Goal: Task Accomplishment & Management: Use online tool/utility

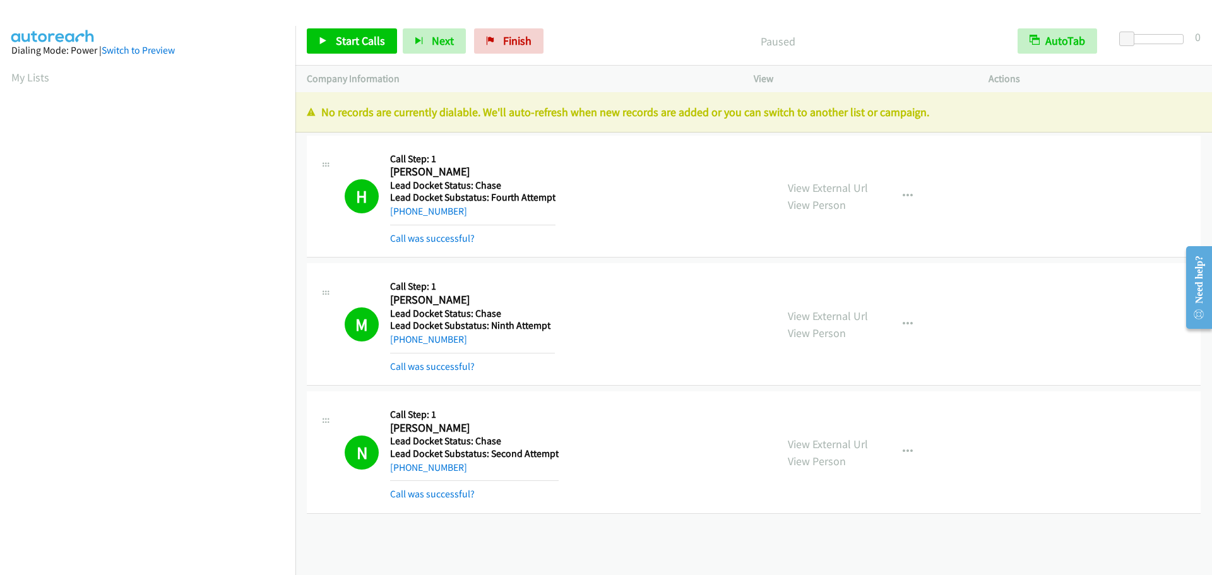
scroll to position [133, 0]
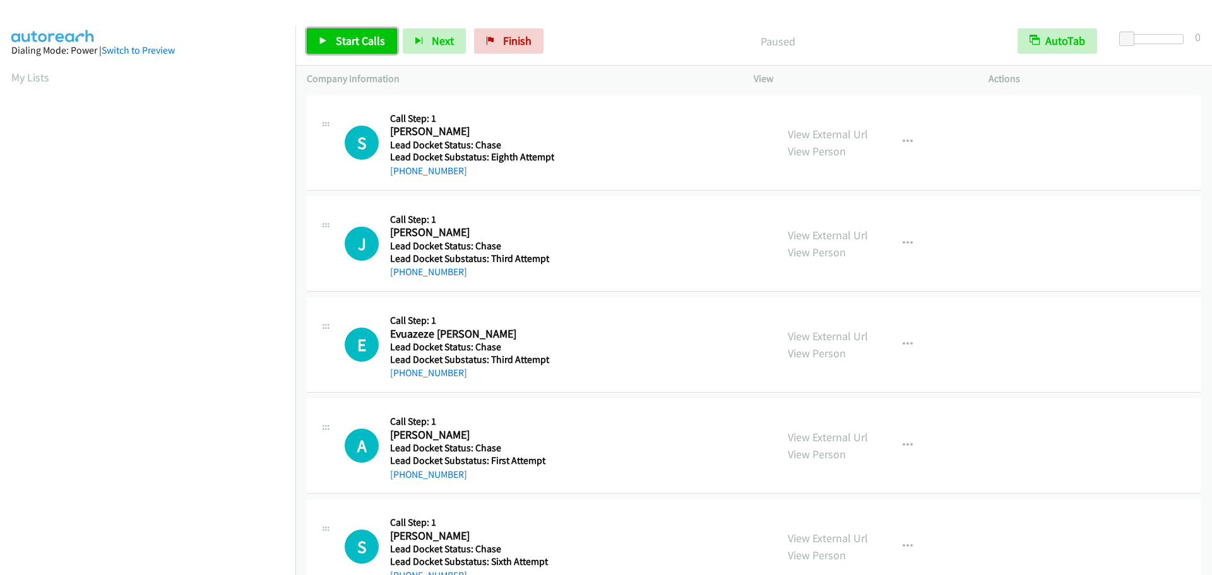
click at [354, 44] on span "Start Calls" at bounding box center [360, 40] width 49 height 15
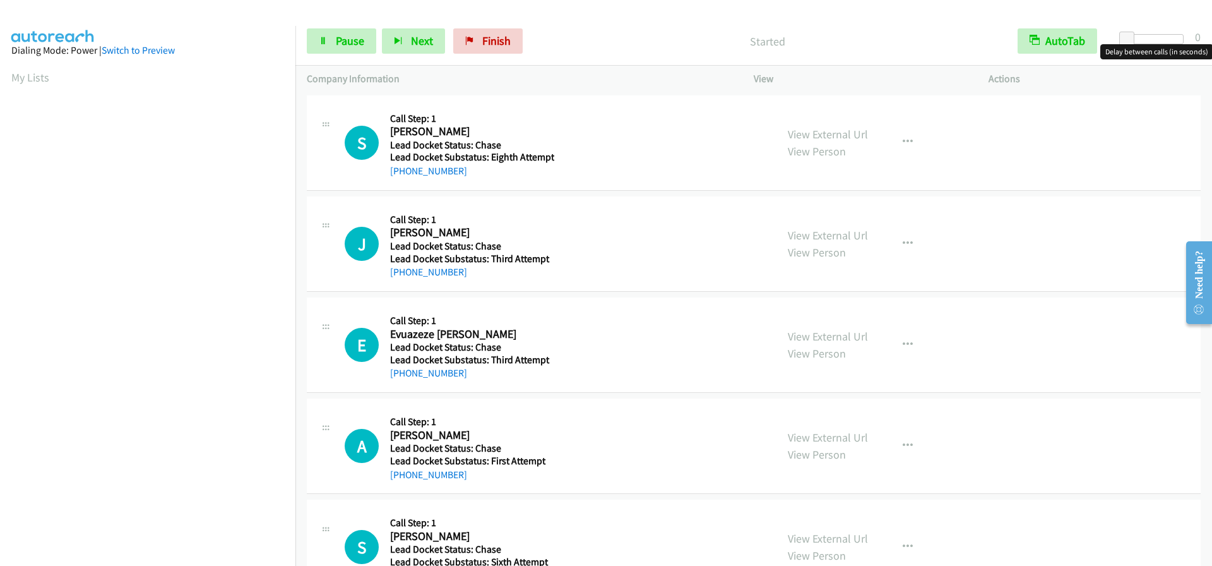
click at [1170, 39] on div at bounding box center [1154, 39] width 58 height 10
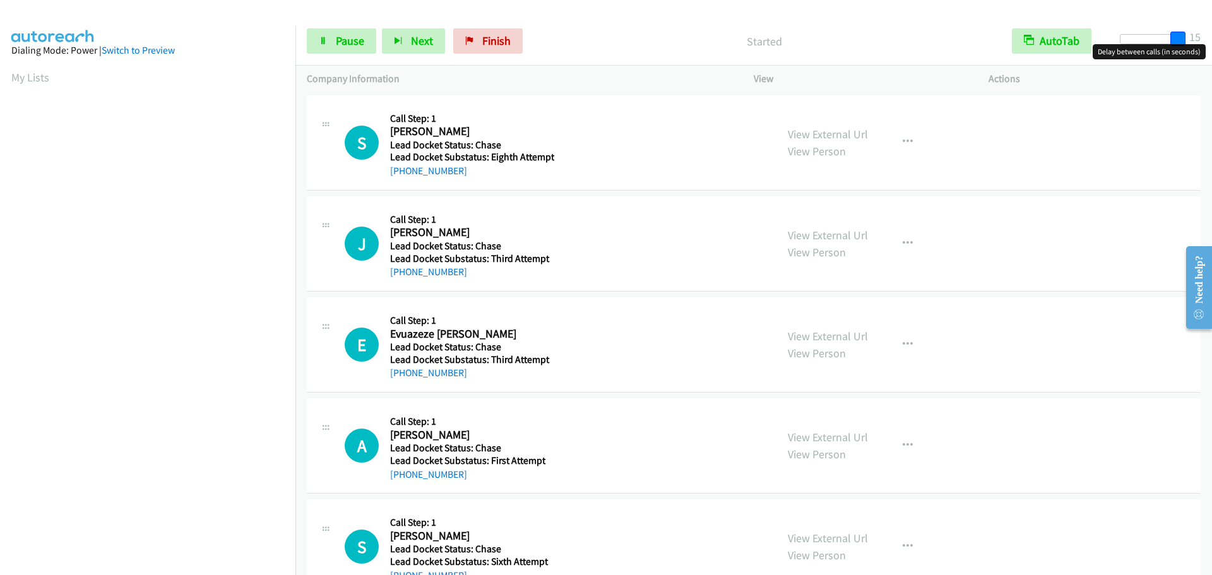
drag, startPoint x: 1167, startPoint y: 36, endPoint x: 1187, endPoint y: 35, distance: 20.2
click at [1187, 35] on div at bounding box center [1148, 44] width 81 height 20
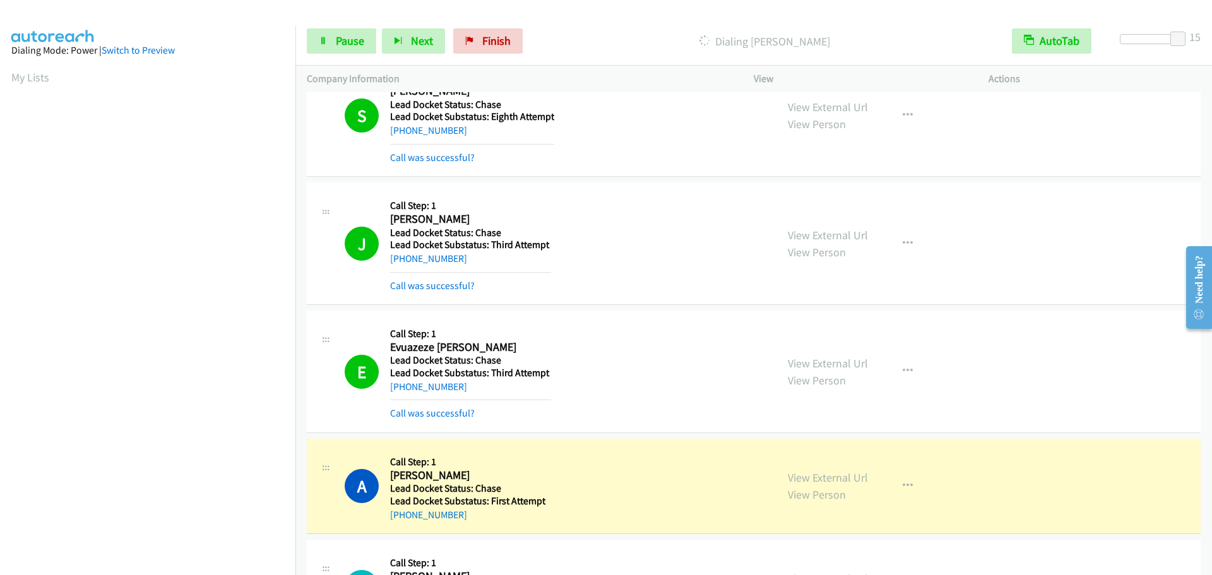
scroll to position [63, 0]
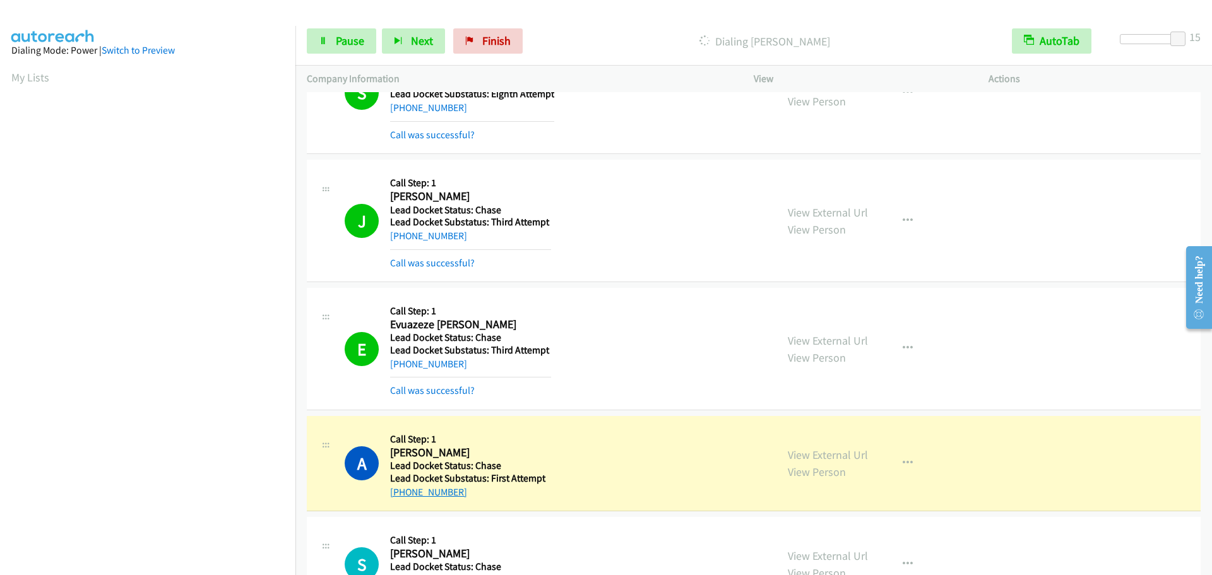
drag, startPoint x: 468, startPoint y: 495, endPoint x: 400, endPoint y: 496, distance: 67.6
click at [400, 496] on div "+1 334-614-9504" at bounding box center [470, 492] width 161 height 15
copy link "334-614-9504"
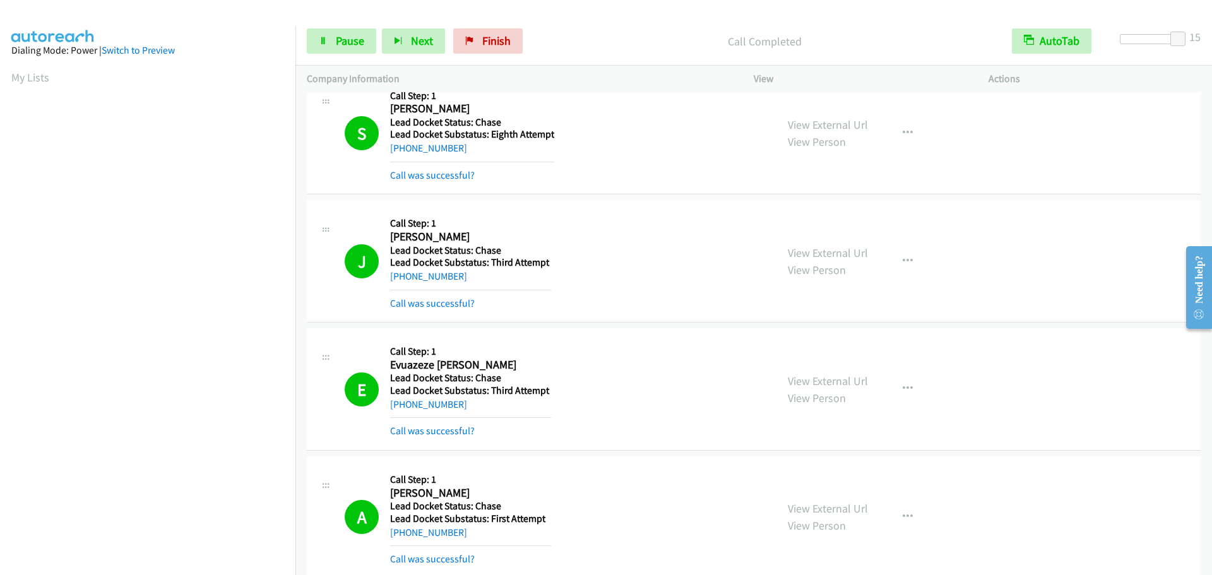
scroll to position [0, 0]
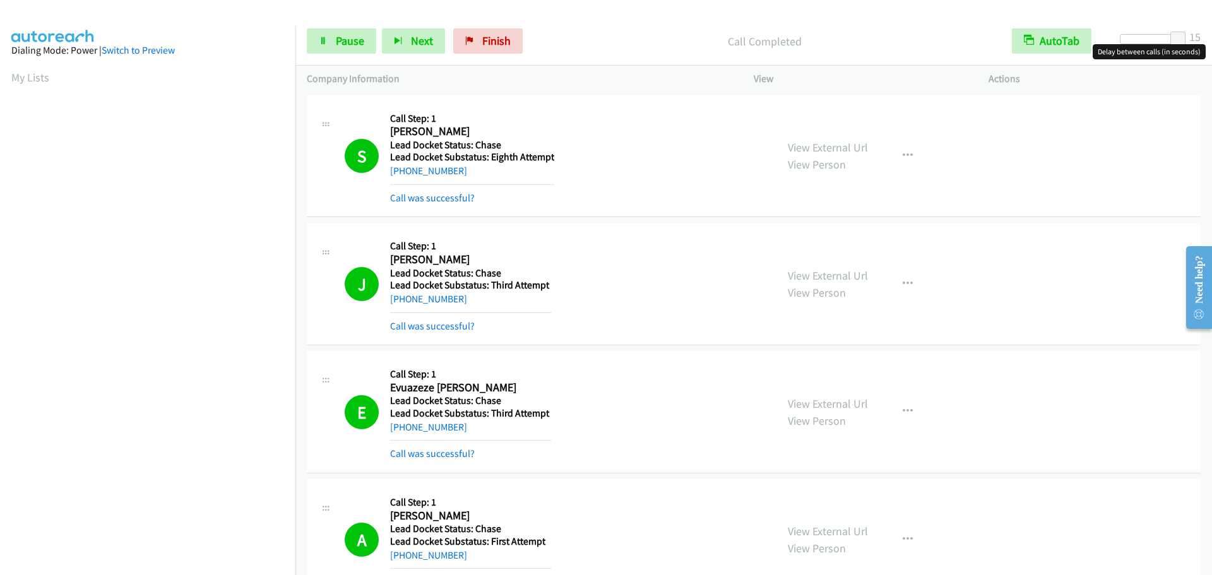
click at [1151, 35] on div at bounding box center [1149, 39] width 58 height 10
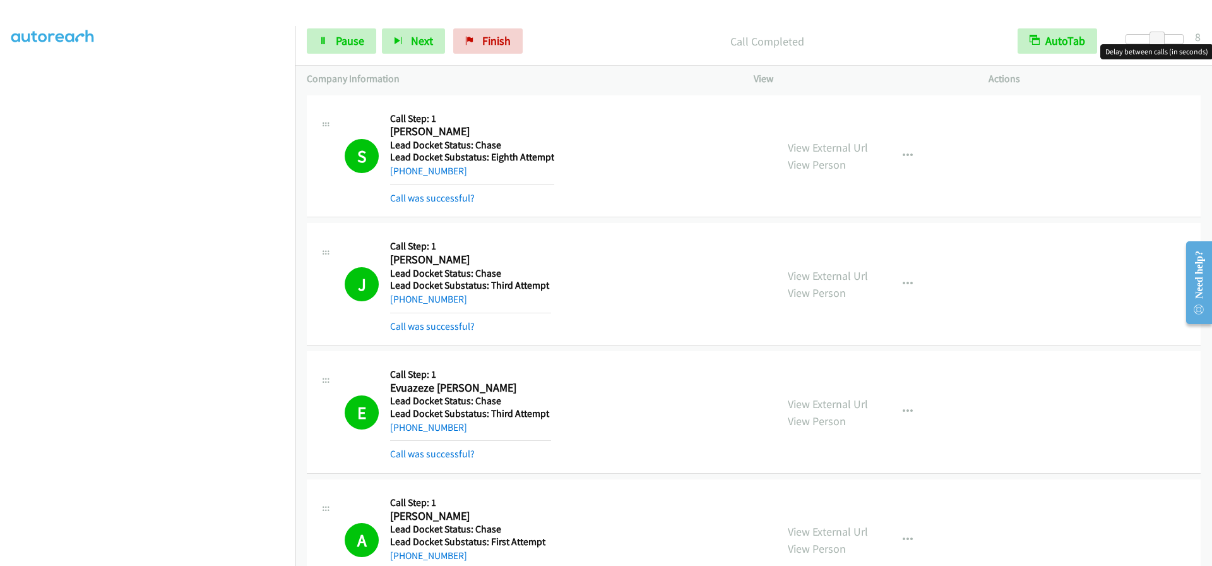
click at [1139, 40] on div at bounding box center [1154, 39] width 58 height 10
click at [1146, 40] on span at bounding box center [1145, 39] width 15 height 15
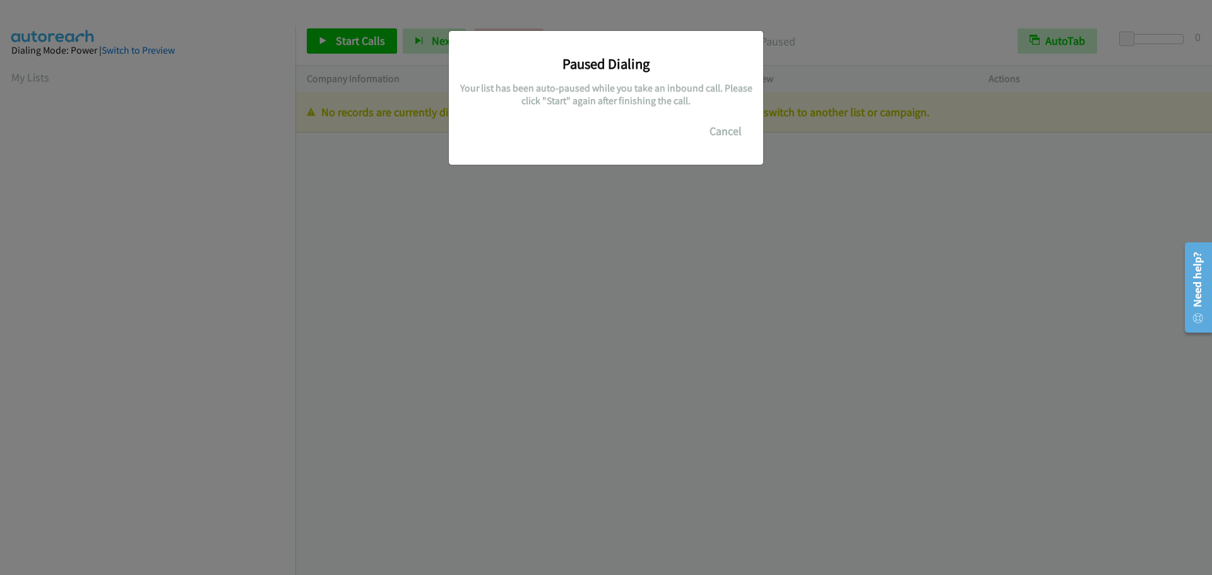
click at [319, 212] on div "Paused Dialing Your list has been auto-paused while you take an inbound call. P…" at bounding box center [606, 293] width 1212 height 564
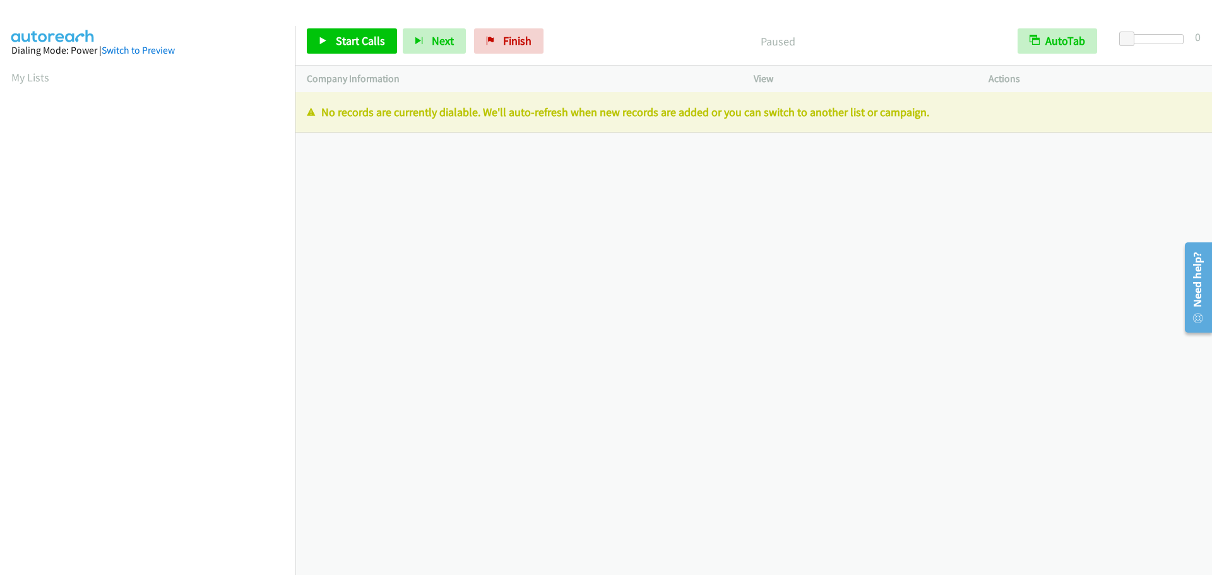
scroll to position [133, 0]
click at [18, 78] on link "My Lists" at bounding box center [30, 77] width 38 height 15
click at [343, 44] on span "Start Calls" at bounding box center [360, 40] width 49 height 15
click at [343, 41] on span "Start Calls" at bounding box center [360, 40] width 49 height 15
